Goal: Transaction & Acquisition: Book appointment/travel/reservation

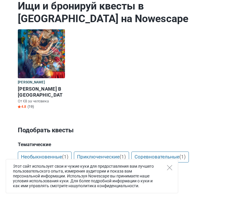
scroll to position [65, 0]
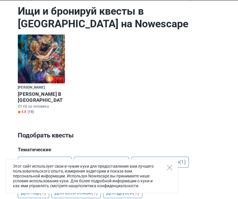
click at [45, 63] on img at bounding box center [41, 59] width 47 height 49
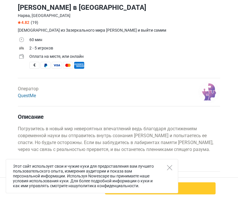
scroll to position [116, 0]
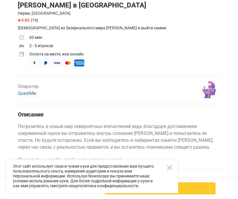
click at [29, 94] on link "QuestMe" at bounding box center [27, 93] width 18 height 5
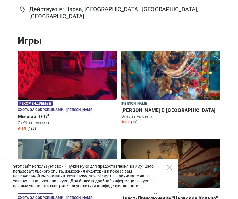
scroll to position [120, 0]
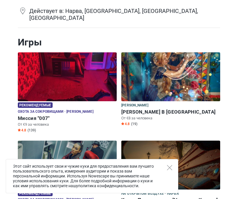
click at [67, 74] on img at bounding box center [67, 76] width 99 height 49
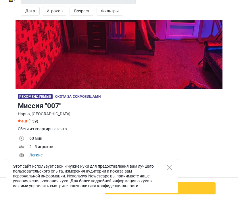
scroll to position [18, 0]
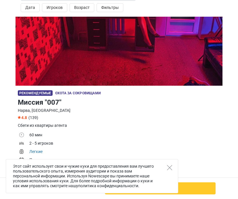
click at [187, 59] on img at bounding box center [119, 51] width 207 height 69
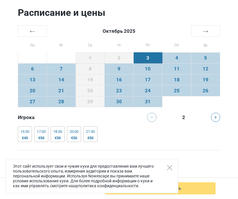
scroll to position [1189, 0]
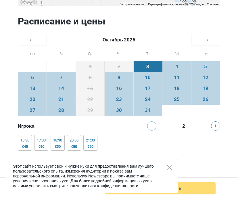
click at [206, 34] on table "← [DATE] → Пн Вт Ср Чт Пт Сб Вс 29 30 1 2 3 4 5 6 7 8 9 10 11 12 13 14 15 16 17…" at bounding box center [119, 75] width 202 height 82
click at [205, 34] on th "→" at bounding box center [205, 39] width 29 height 11
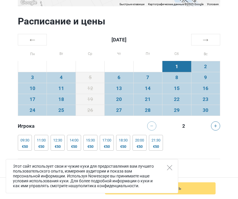
click at [185, 105] on td "29" at bounding box center [177, 110] width 29 height 11
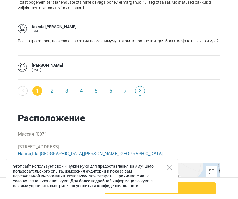
scroll to position [917, 0]
